Goal: Transaction & Acquisition: Register for event/course

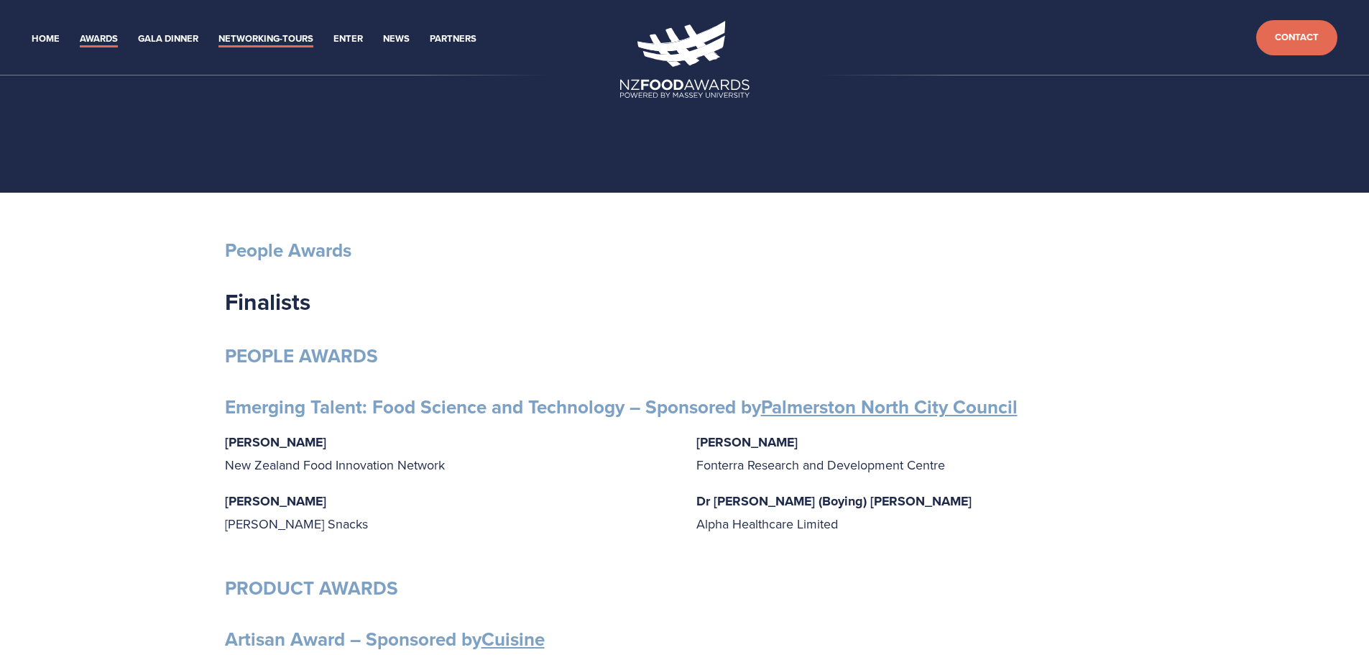
click at [247, 40] on link "Networking-Tours" at bounding box center [265, 39] width 95 height 17
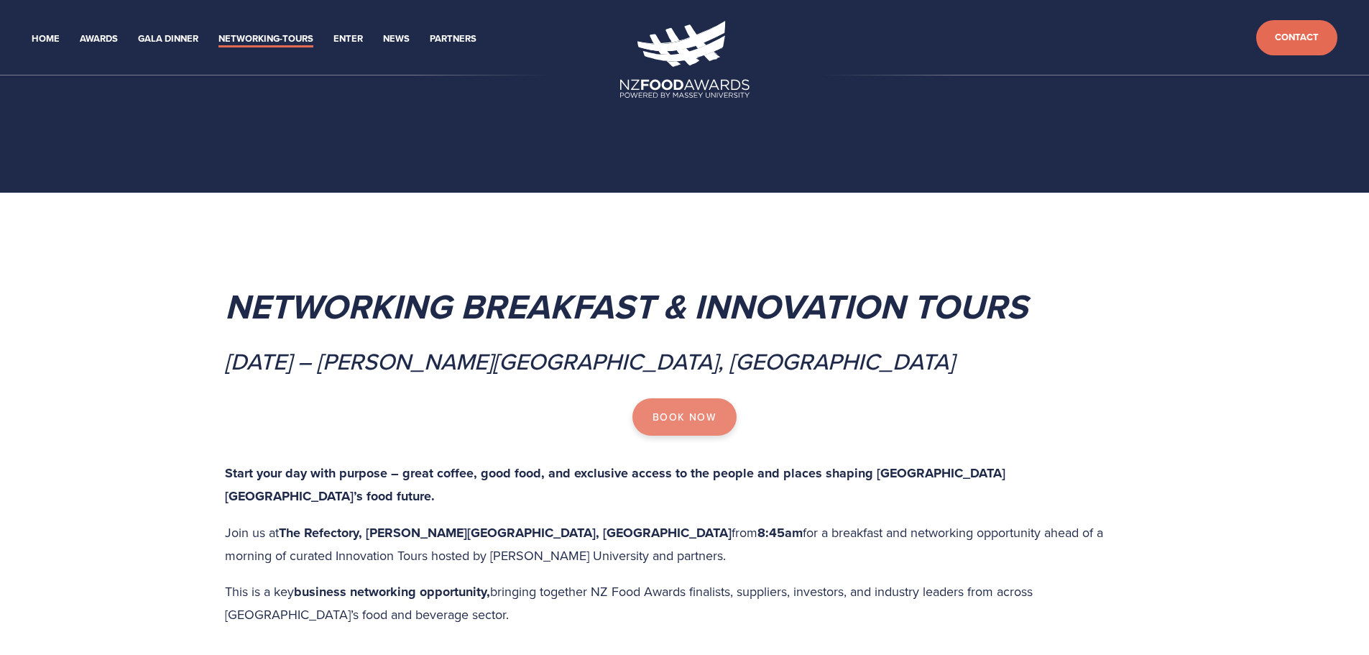
click at [682, 423] on link "Book Now" at bounding box center [684, 416] width 104 height 37
click at [452, 37] on link "Partners" at bounding box center [453, 39] width 47 height 17
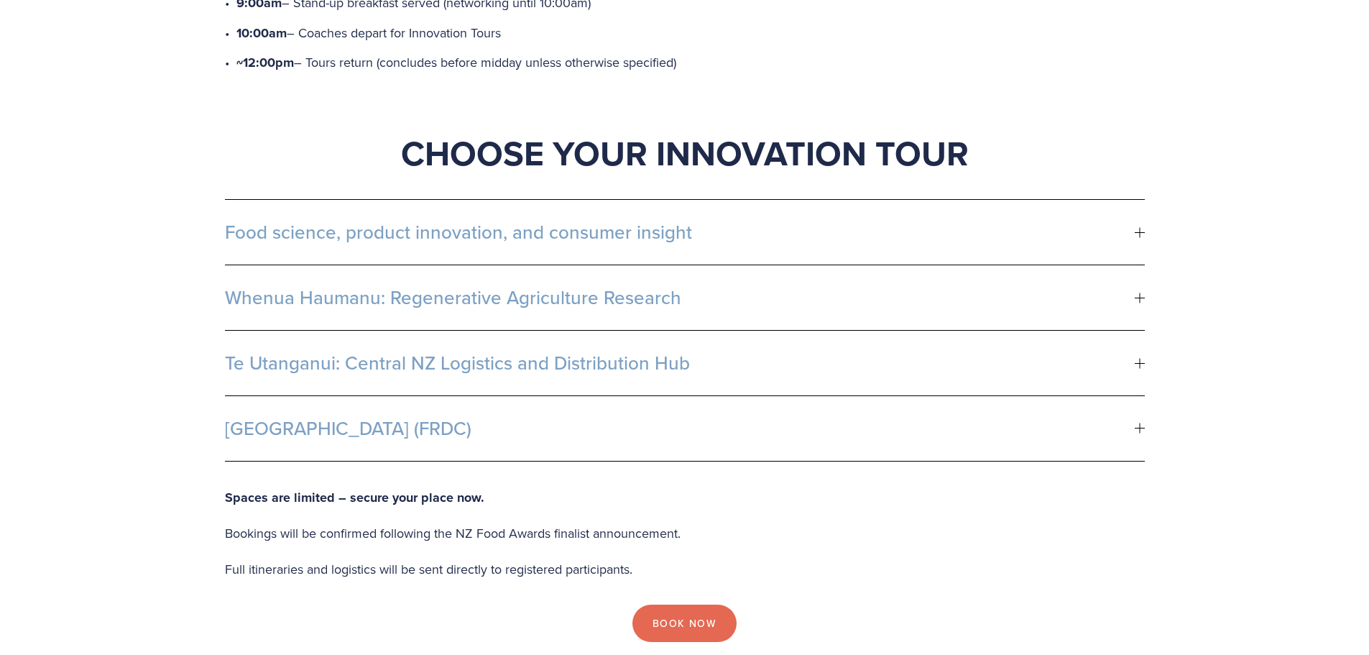
scroll to position [719, 0]
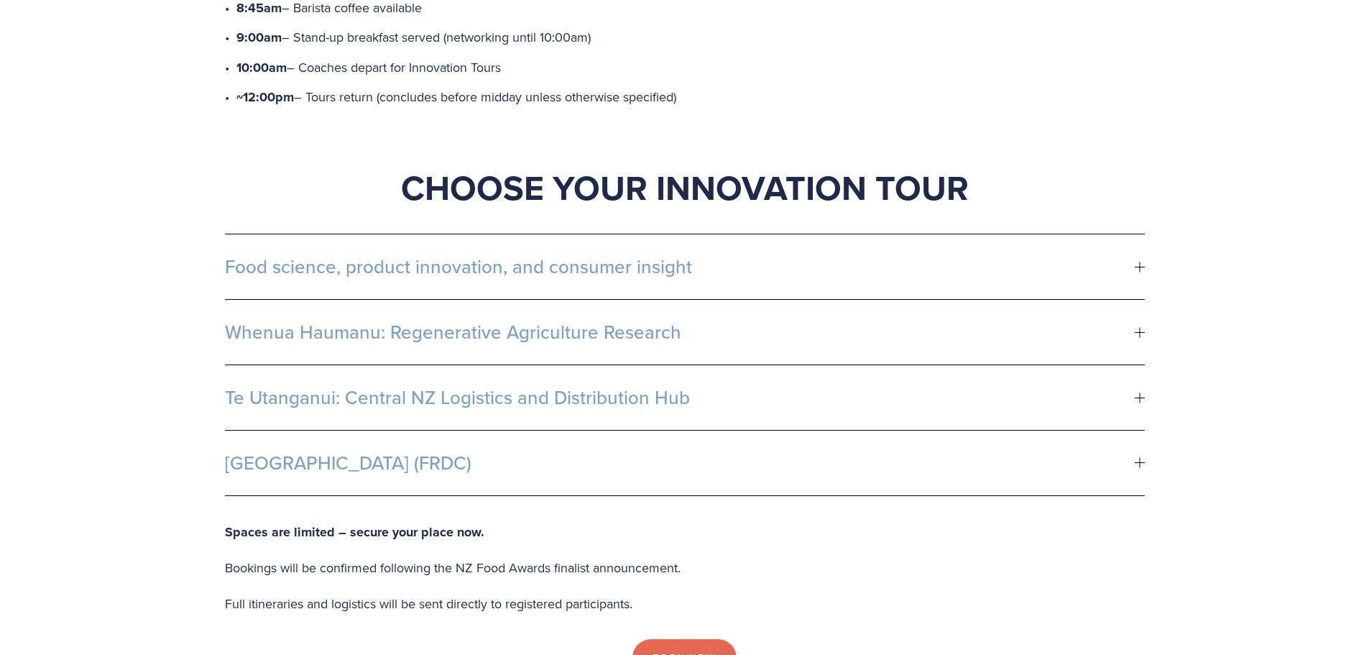
click at [1130, 256] on span "Food science, product innovation, and consumer insight" at bounding box center [680, 267] width 910 height 22
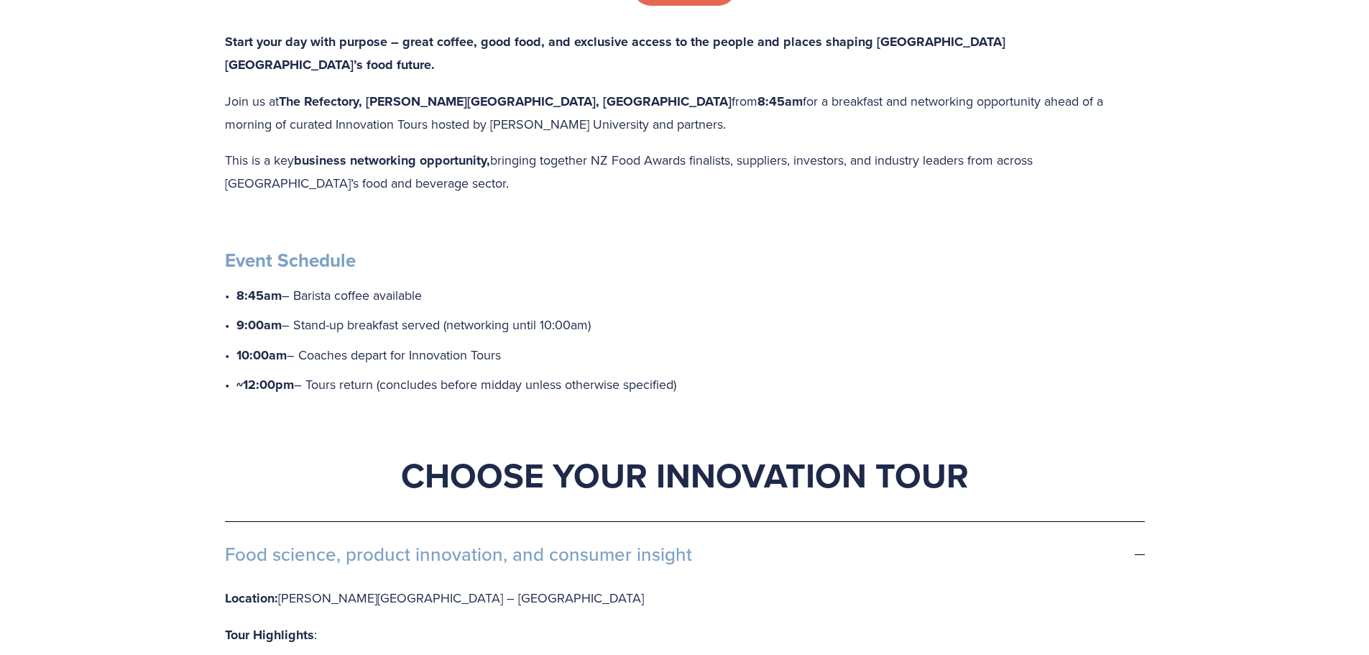
scroll to position [0, 0]
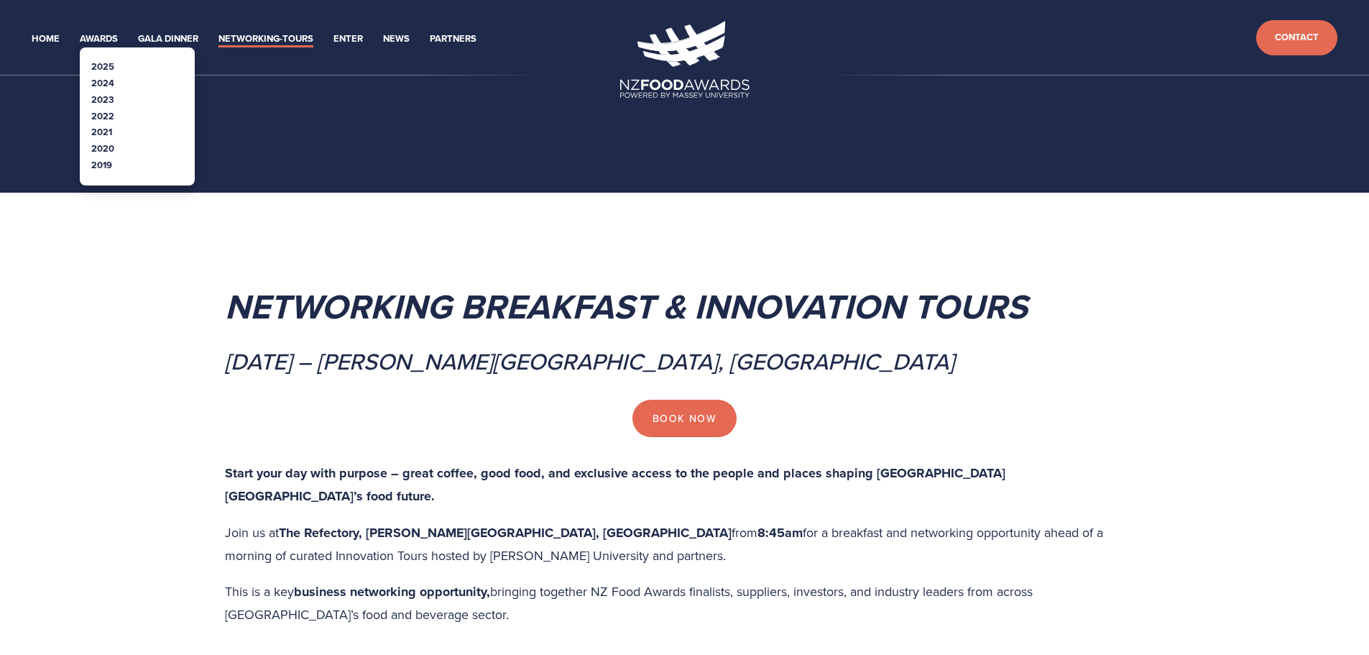
click at [110, 67] on link "2025" at bounding box center [102, 67] width 23 height 14
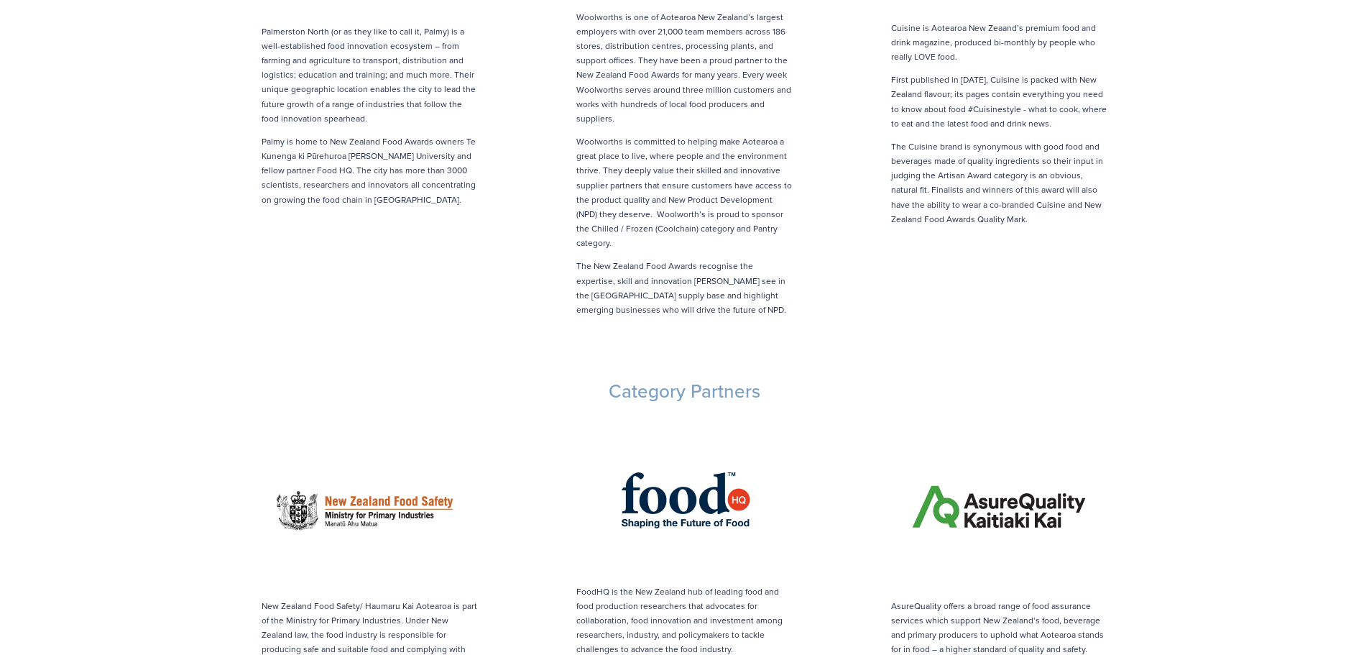
scroll to position [719, 0]
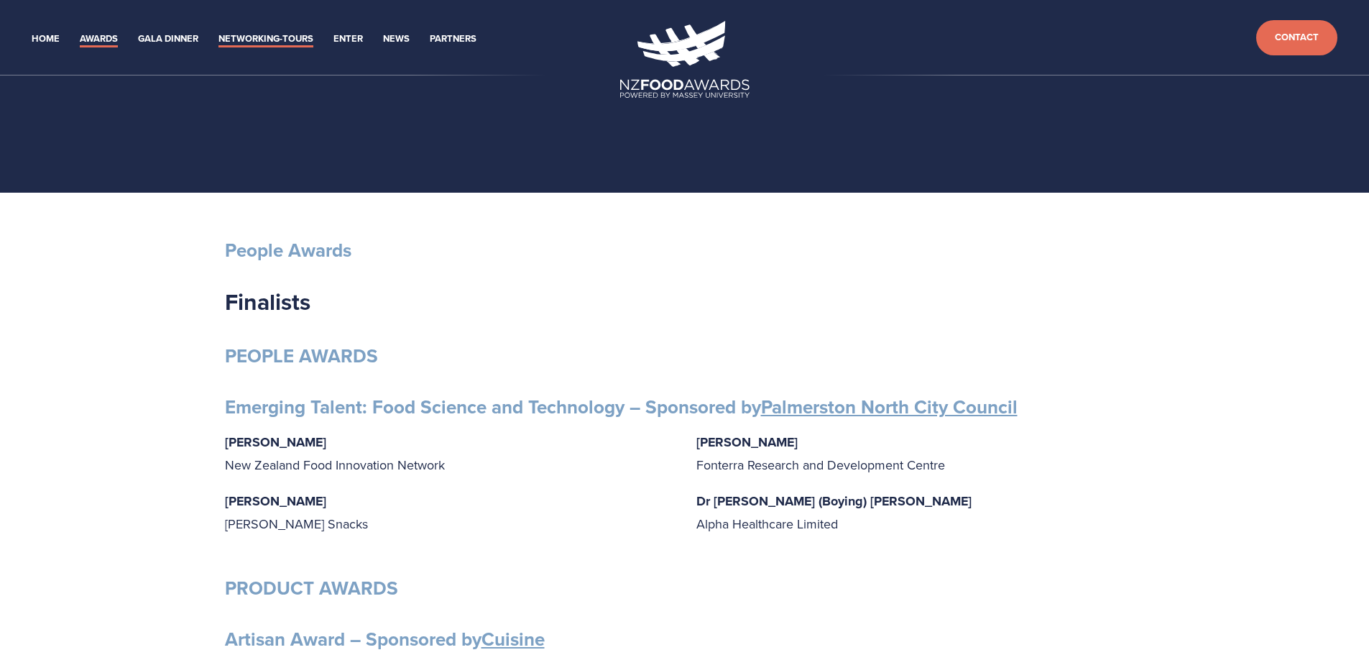
click at [248, 38] on link "Networking-Tours" at bounding box center [265, 39] width 95 height 17
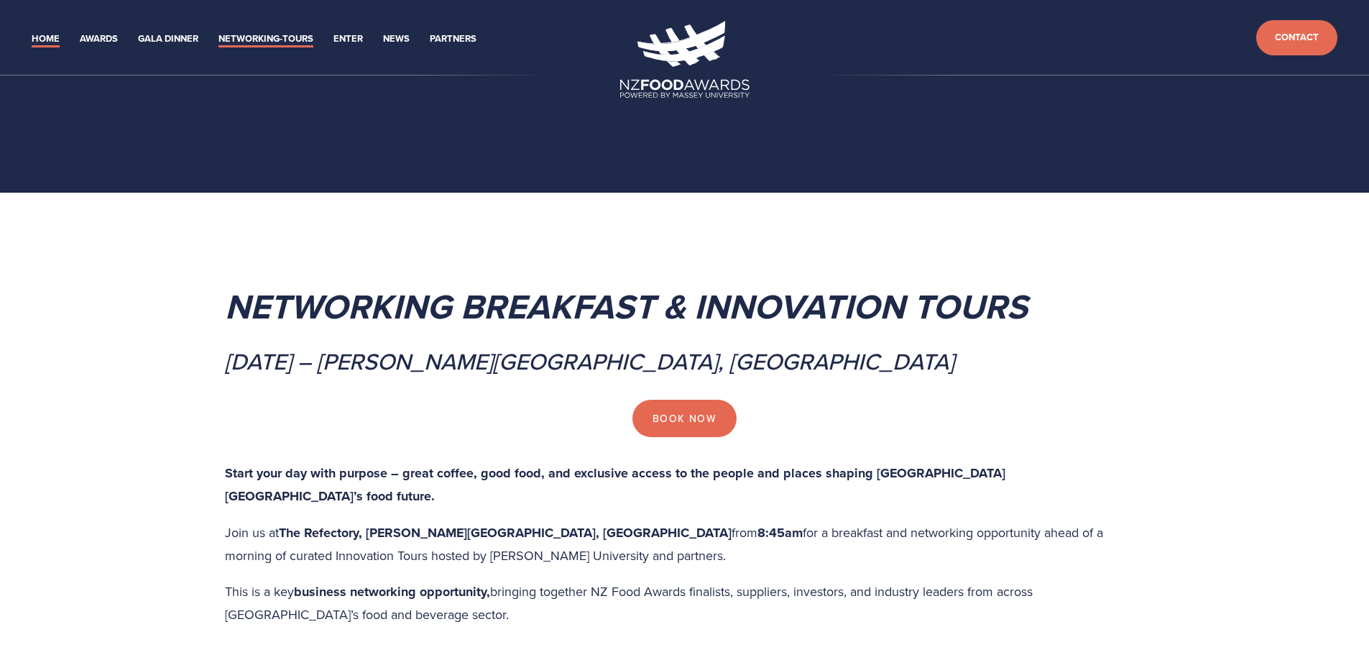
click at [45, 39] on link "Home" at bounding box center [46, 39] width 28 height 17
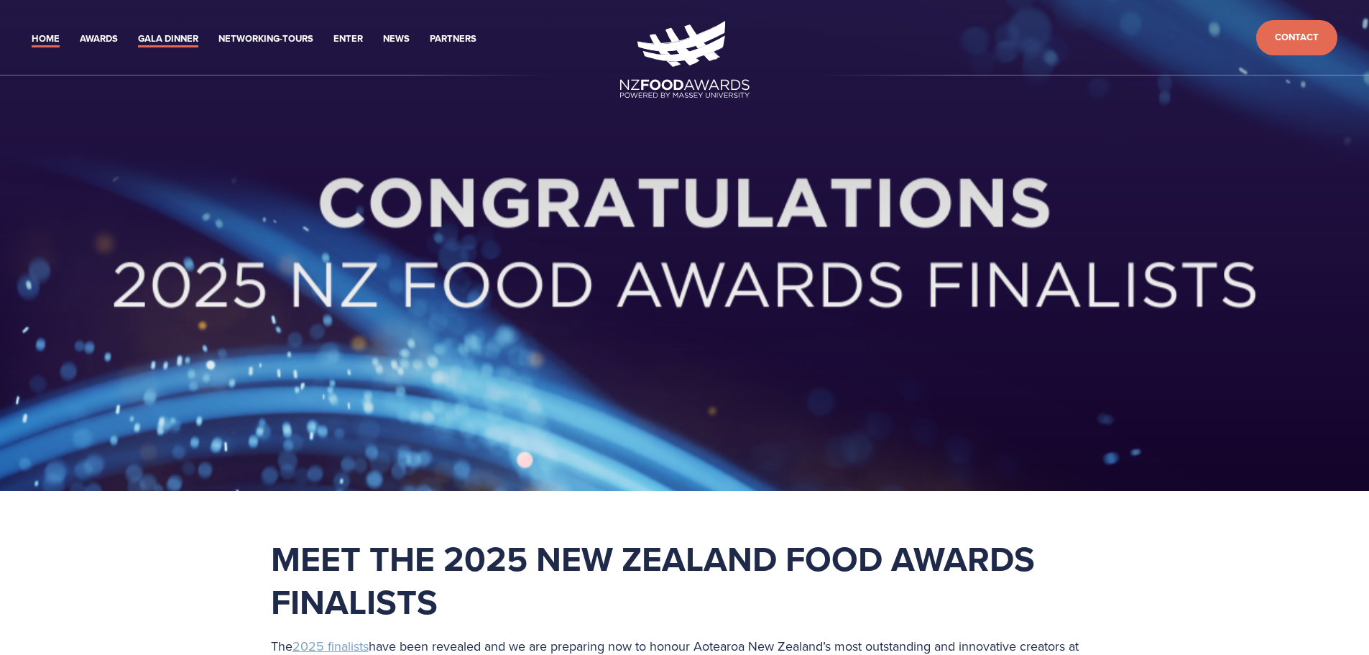
click at [157, 40] on link "Gala Dinner" at bounding box center [168, 39] width 60 height 17
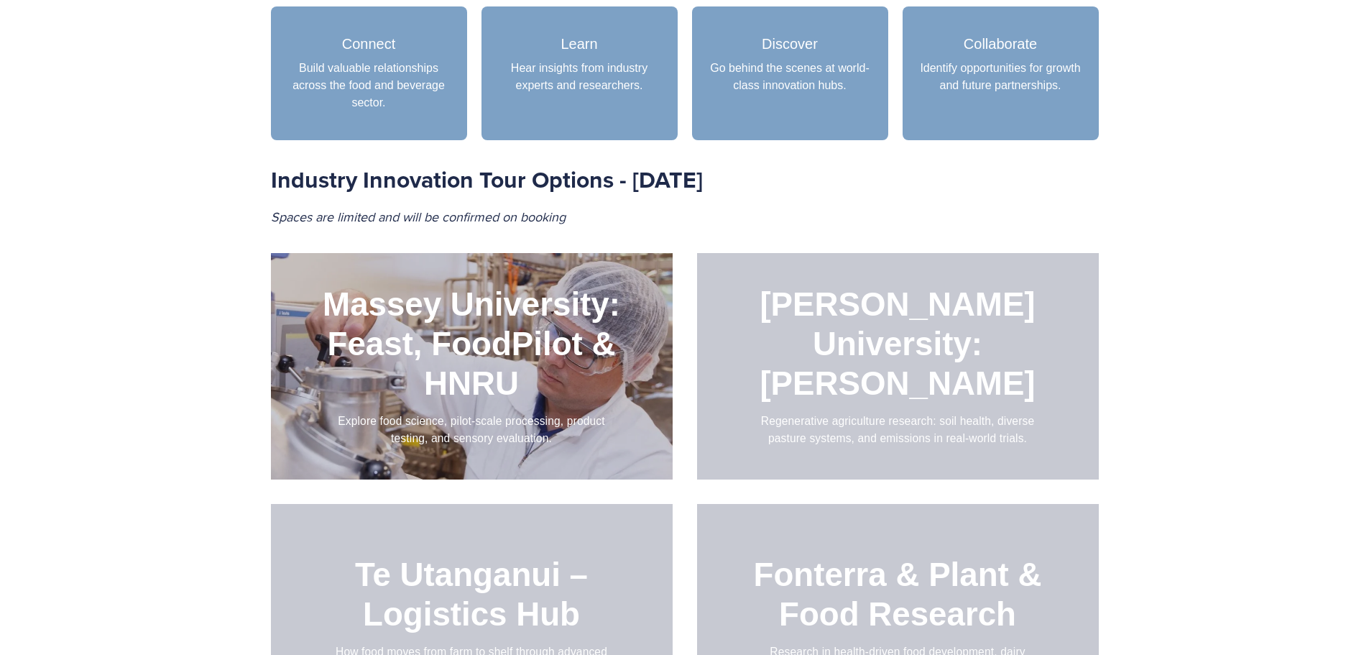
scroll to position [1437, 0]
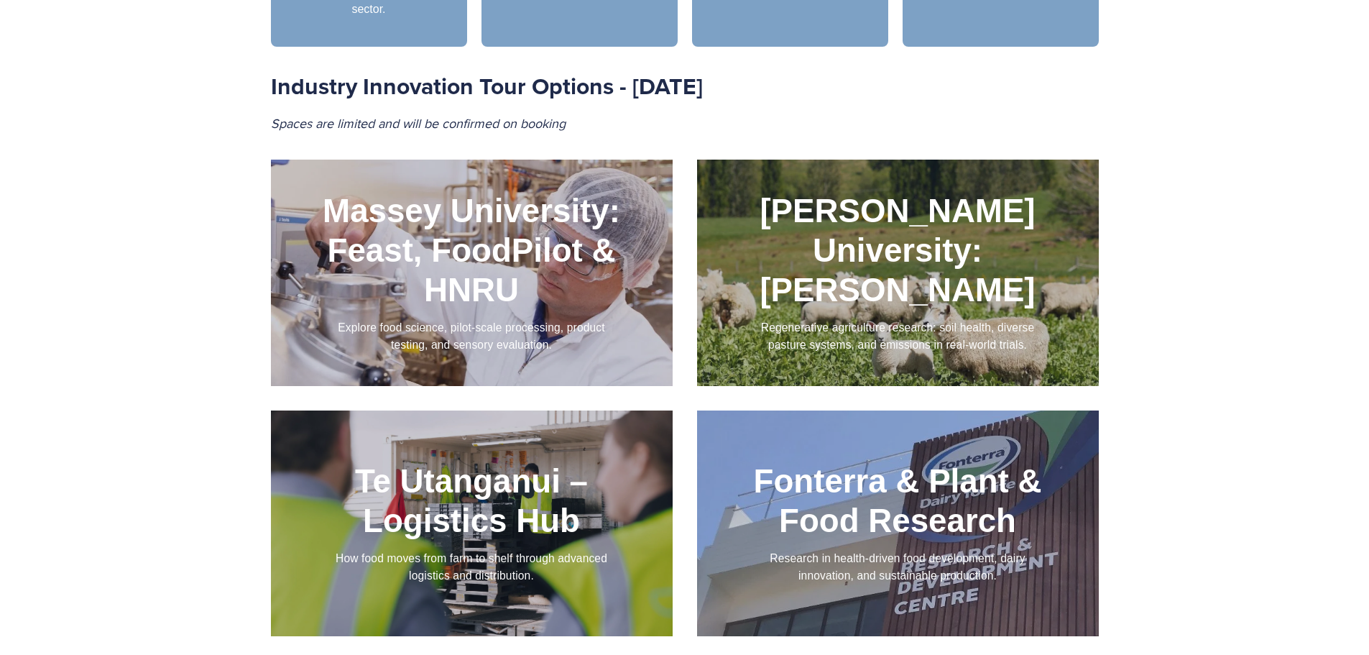
click at [881, 270] on div at bounding box center [898, 273] width 402 height 226
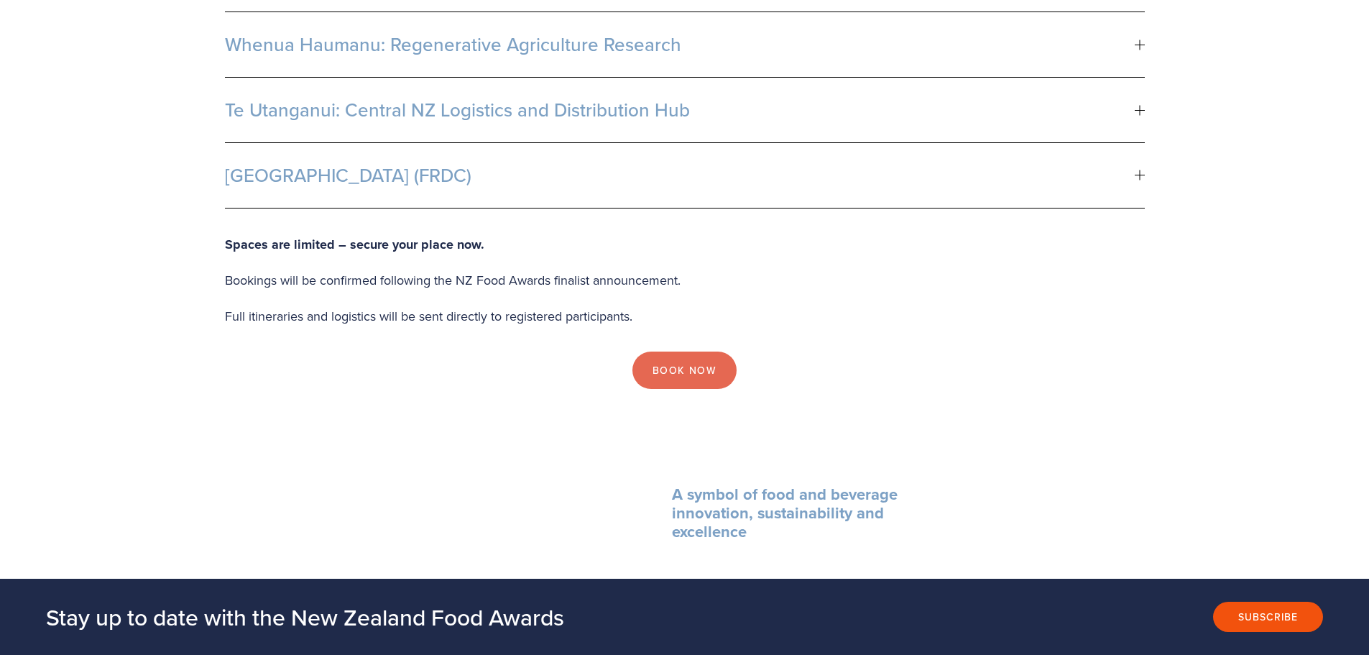
scroll to position [719, 0]
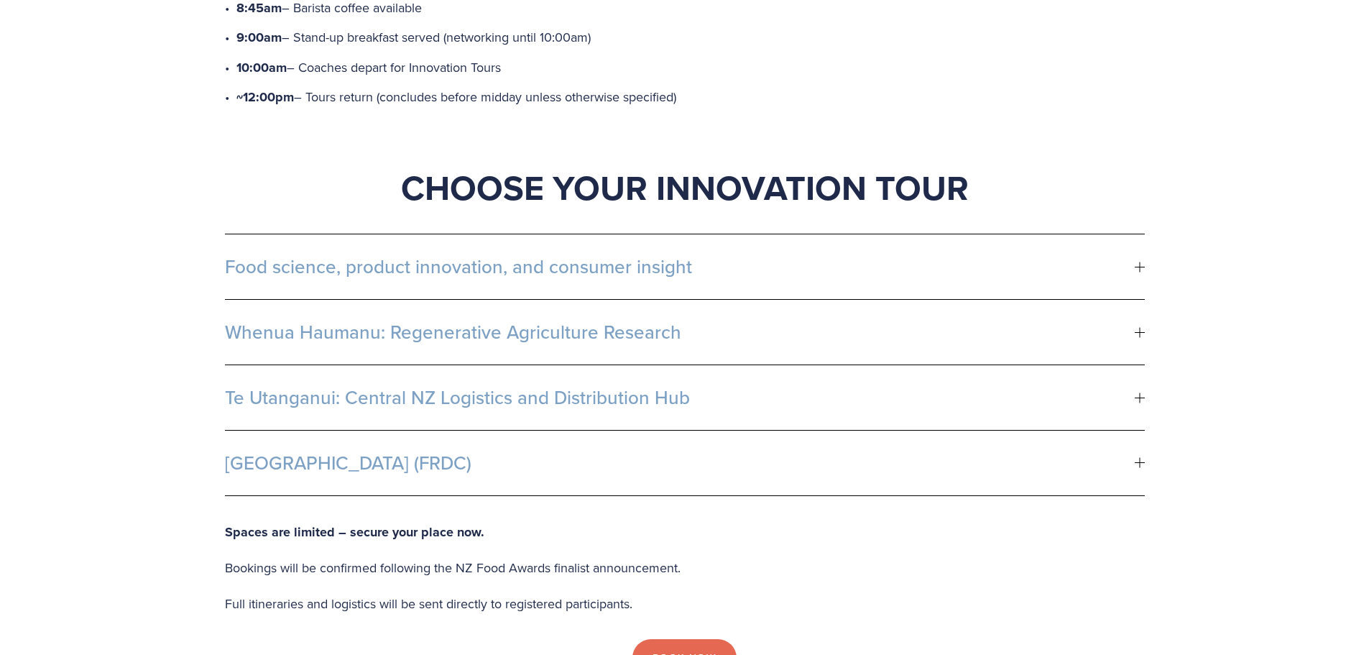
click at [628, 321] on span "Whenua Haumanu: Regenerative Agriculture Research" at bounding box center [680, 332] width 910 height 22
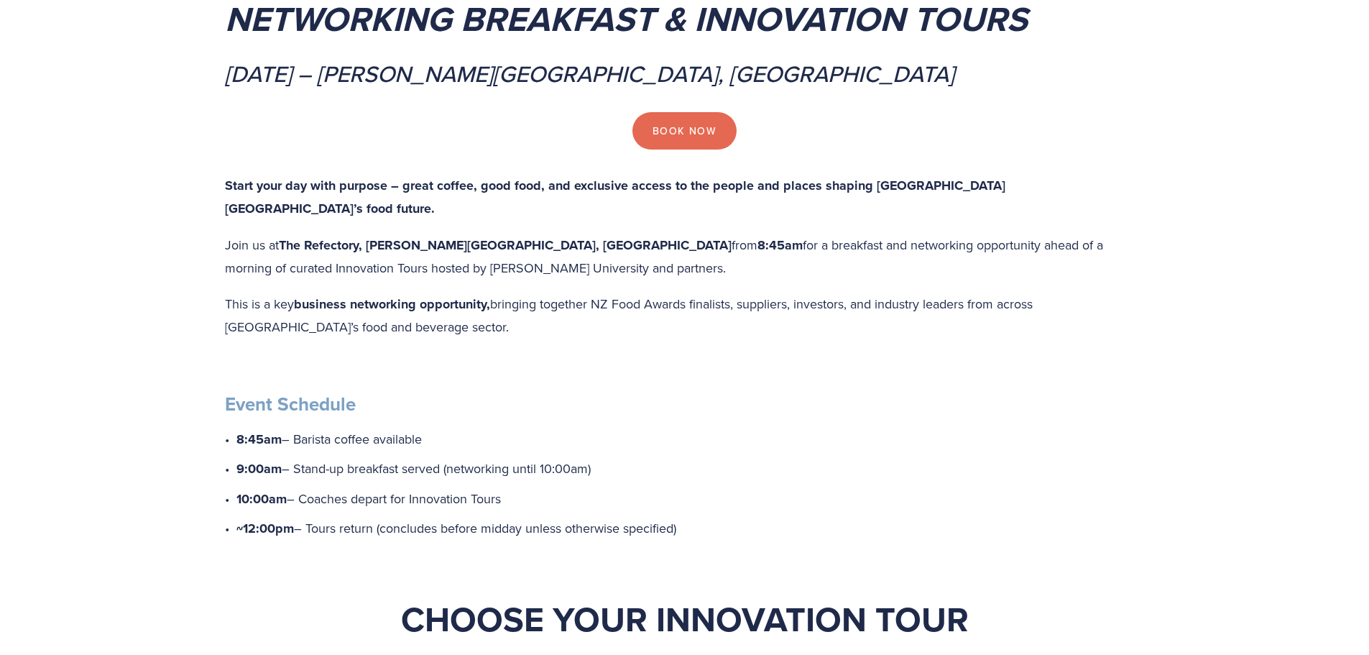
scroll to position [0, 0]
